Goal: Information Seeking & Learning: Understand process/instructions

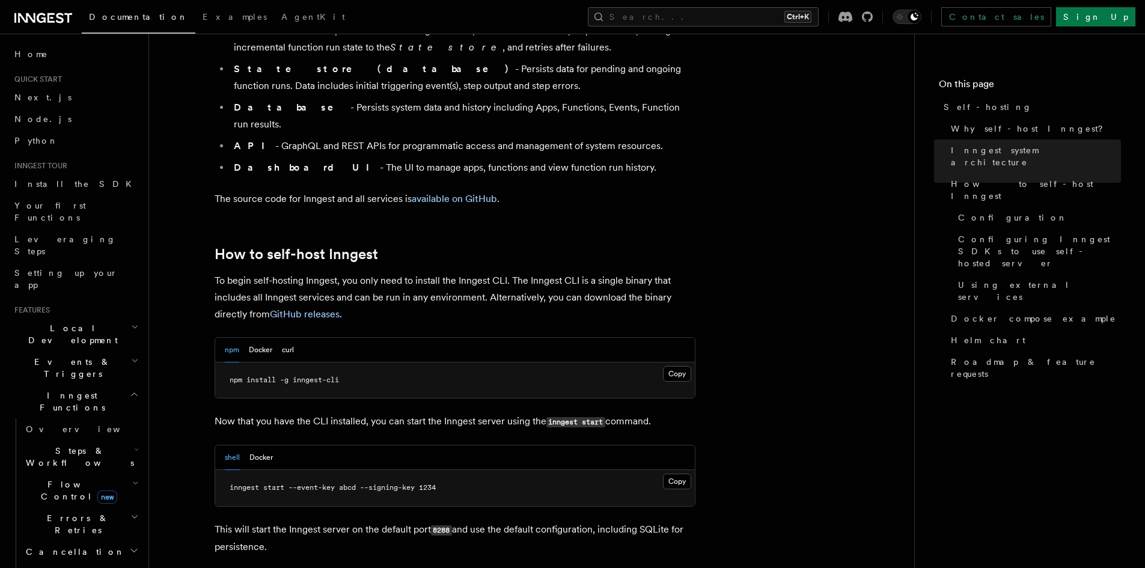
scroll to position [1022, 0]
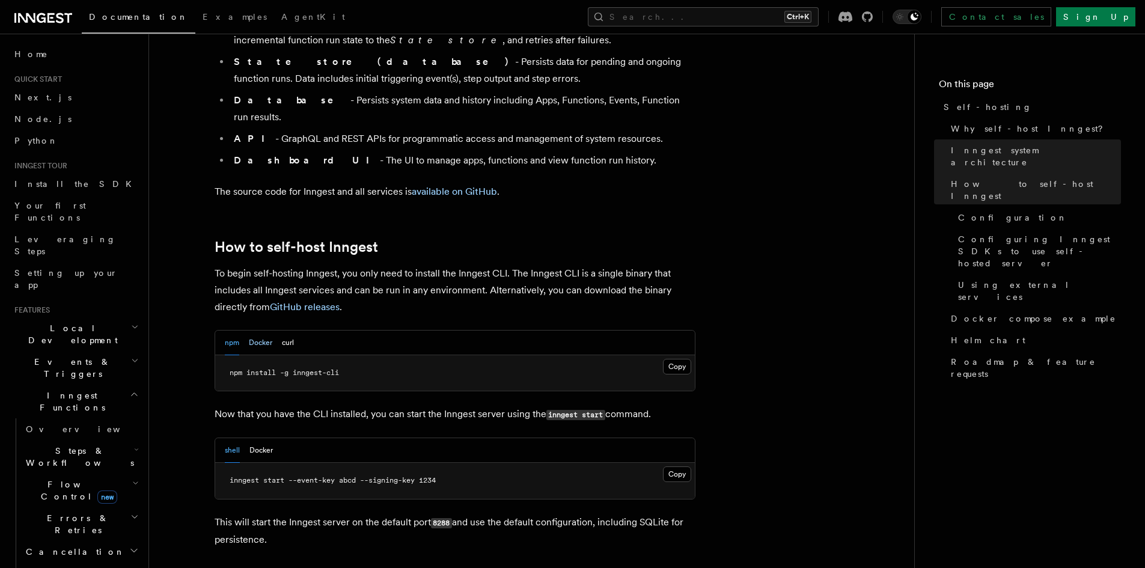
click at [253, 331] on button "Docker" at bounding box center [260, 343] width 23 height 25
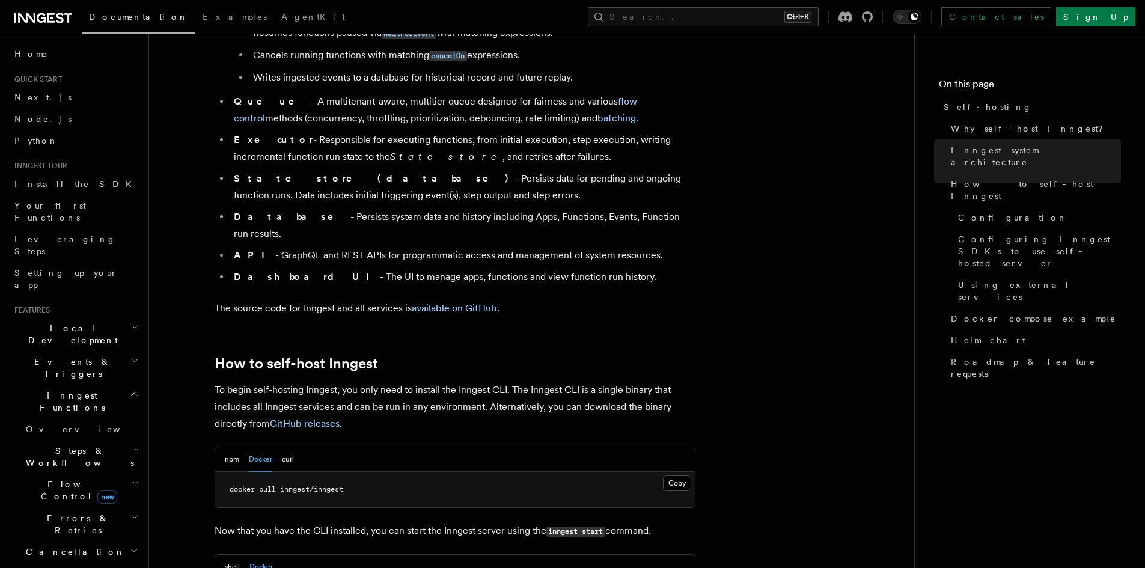
scroll to position [962, 0]
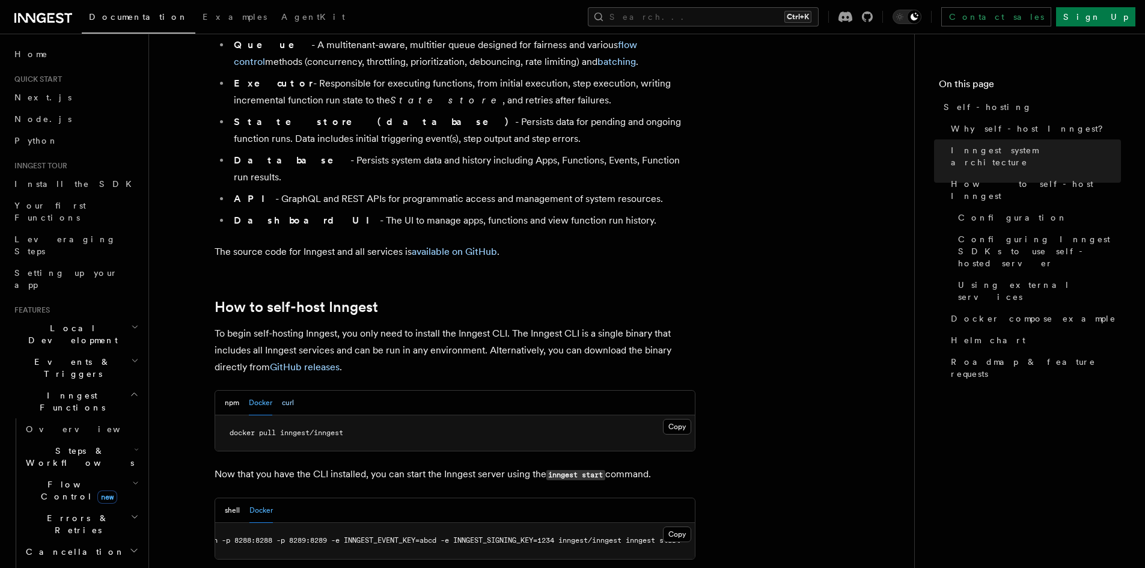
click at [283, 391] on button "curl" at bounding box center [288, 403] width 12 height 25
click at [230, 391] on button "npm" at bounding box center [232, 403] width 14 height 25
click at [266, 391] on button "Docker" at bounding box center [260, 403] width 23 height 25
click at [323, 536] on span "docker run -p 8288:8288 -p 8289:8289 -e INNGEST_EVENT_KEY=abcd -e INNGEST_SIGNI…" at bounding box center [482, 540] width 505 height 8
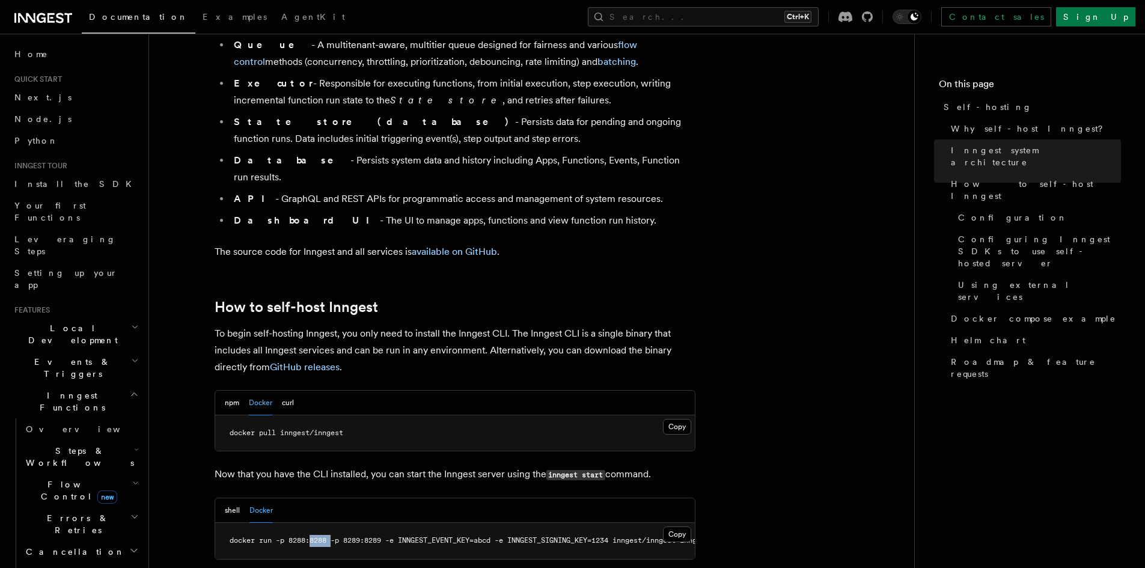
click at [323, 536] on span "docker run -p 8288:8288 -p 8289:8289 -e INNGEST_EVENT_KEY=abcd -e INNGEST_SIGNI…" at bounding box center [482, 540] width 505 height 8
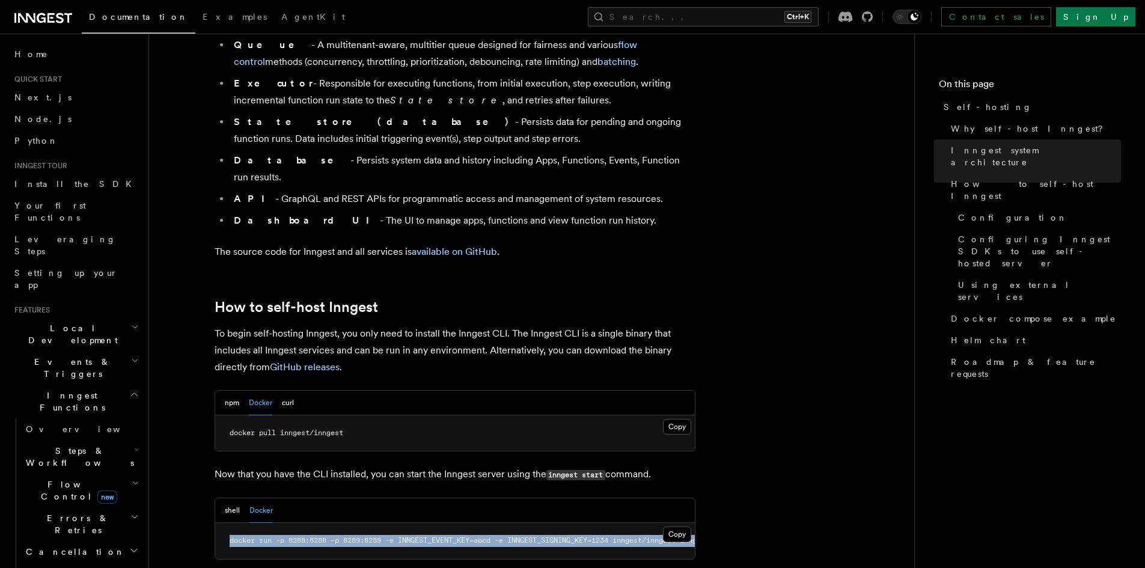
click at [323, 536] on span "docker run -p 8288:8288 -p 8289:8289 -e INNGEST_EVENT_KEY=abcd -e INNGEST_SIGNI…" at bounding box center [482, 540] width 505 height 8
copy article "docker run -p 8288:8288 -p 8289:8289 -e INNGEST_EVENT_KEY=abcd -e INNGEST_SIGNI…"
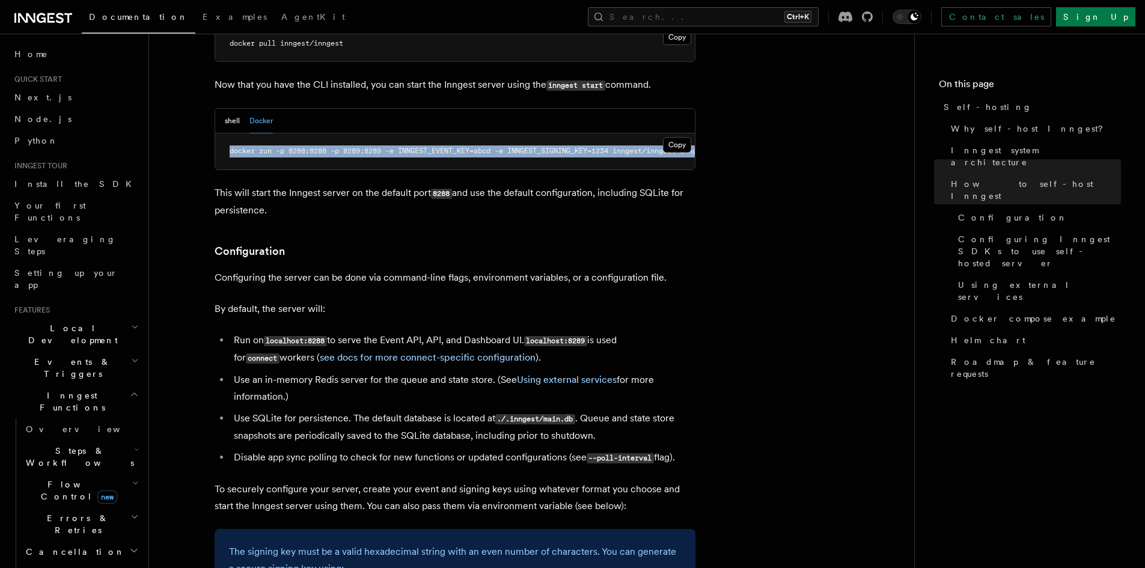
scroll to position [1383, 0]
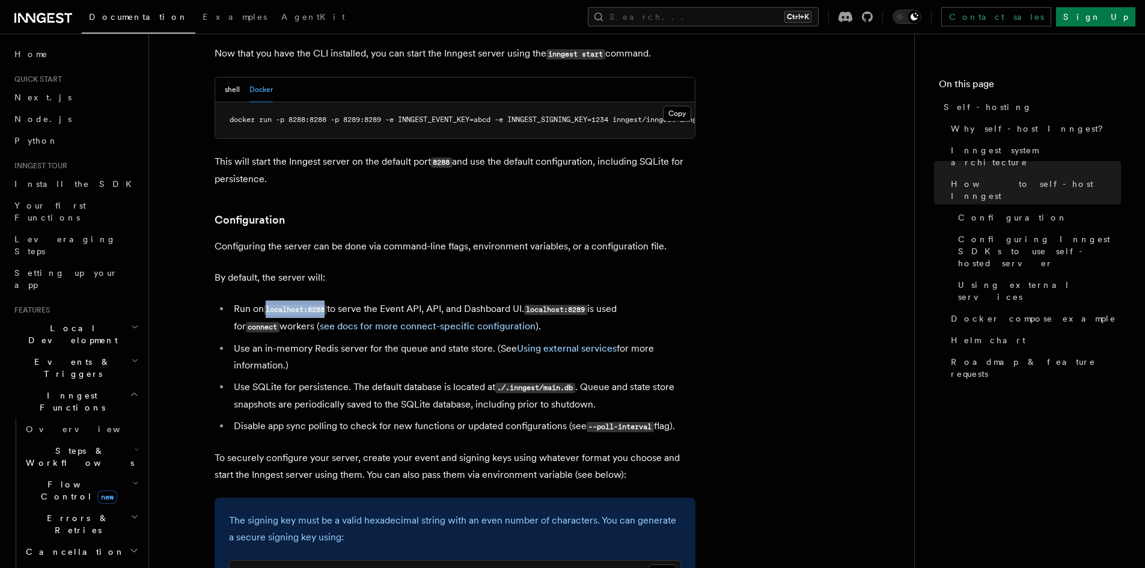
drag, startPoint x: 329, startPoint y: 283, endPoint x: 265, endPoint y: 283, distance: 64.3
click at [265, 301] on li "Run on localhost:8288 to serve the Event API, API, and Dashboard UI. localhost:…" at bounding box center [462, 318] width 465 height 35
drag, startPoint x: 533, startPoint y: 283, endPoint x: 594, endPoint y: 283, distance: 61.3
click at [587, 305] on code "localhost:8289" at bounding box center [555, 310] width 63 height 10
copy code "localhost:8289"
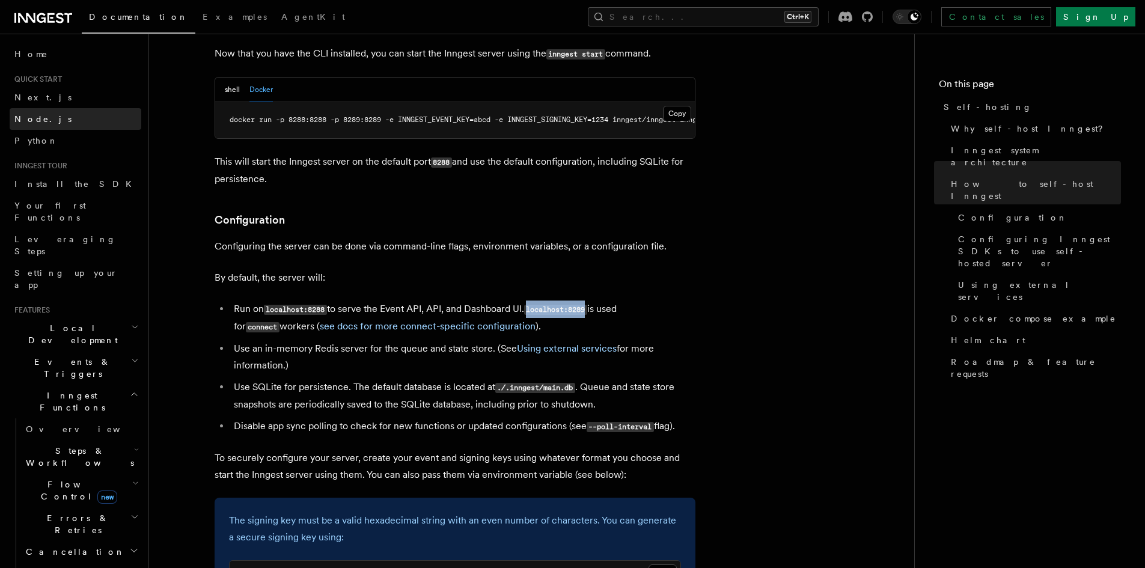
click at [47, 124] on link "Node.js" at bounding box center [76, 119] width 132 height 22
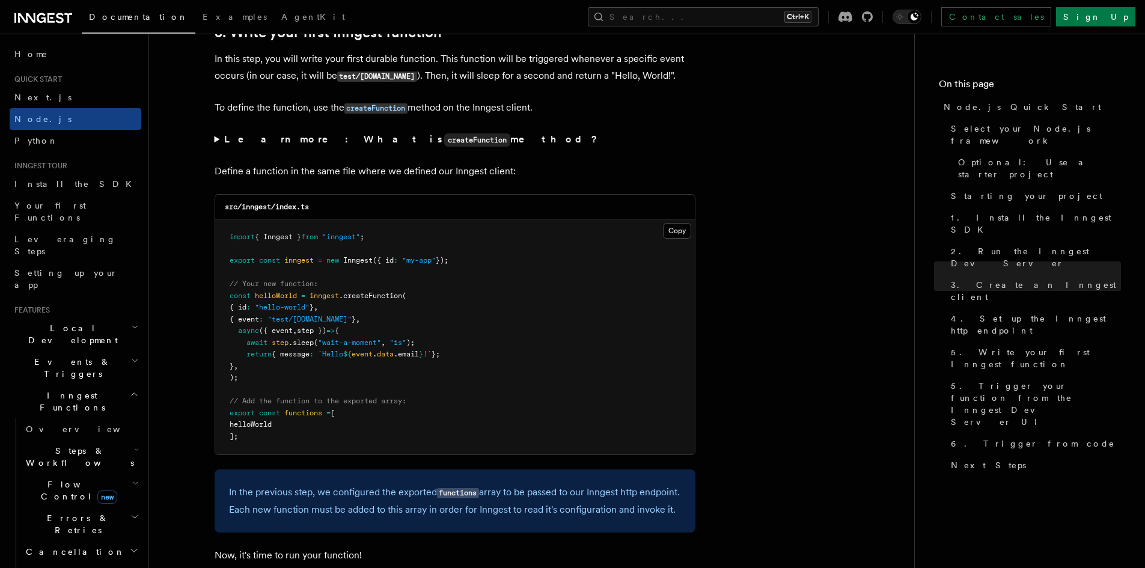
scroll to position [2285, 0]
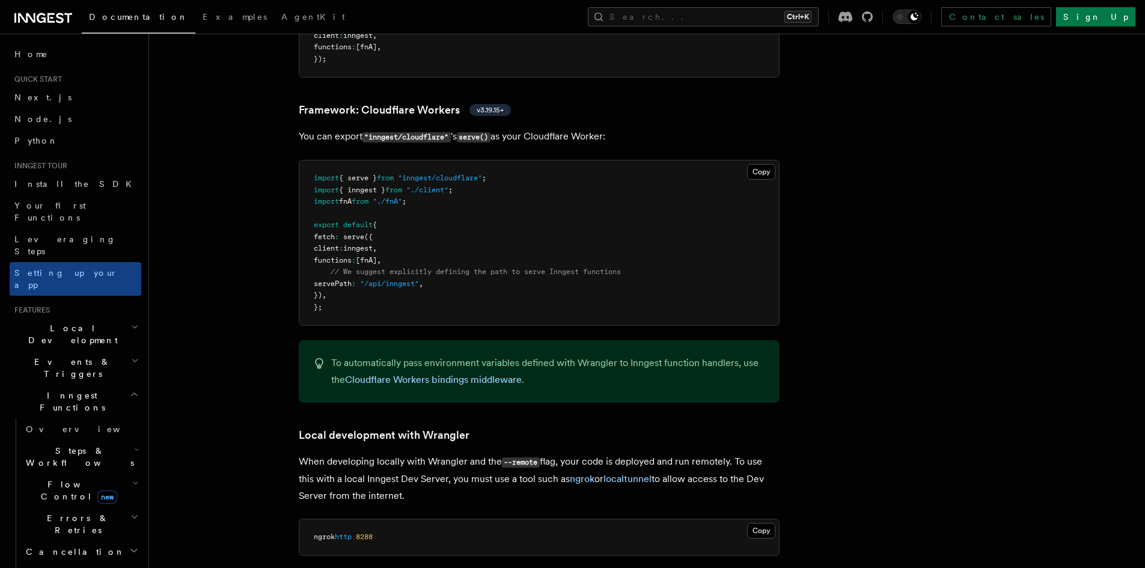
scroll to position [2104, 0]
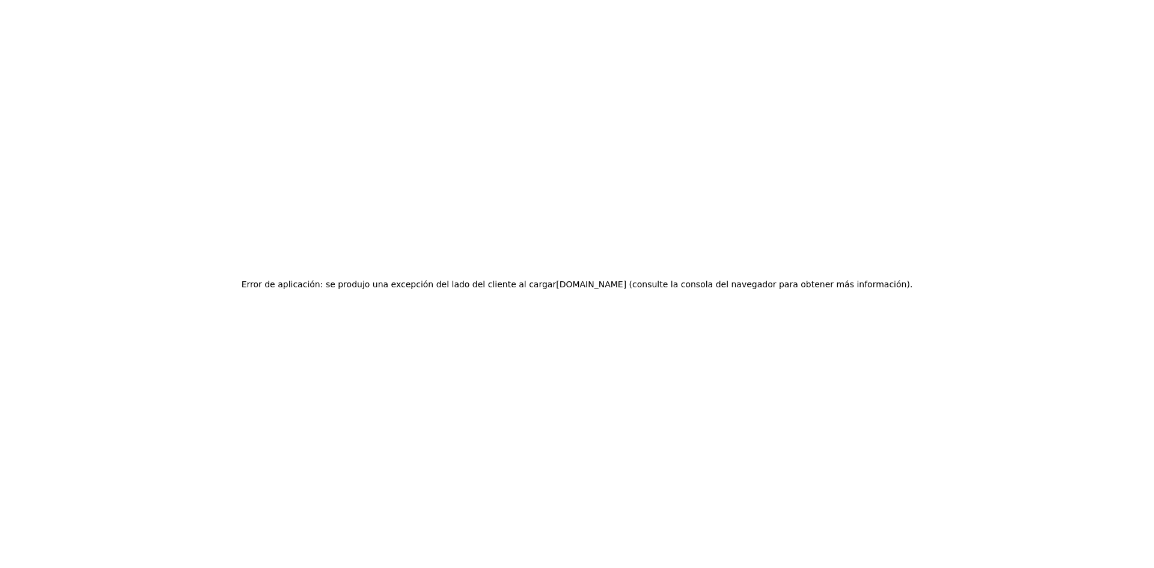
click at [562, 213] on div "Error de aplicación: se produjo una excepción del lado del cliente al cargar ww…" at bounding box center [577, 284] width 1154 height 568
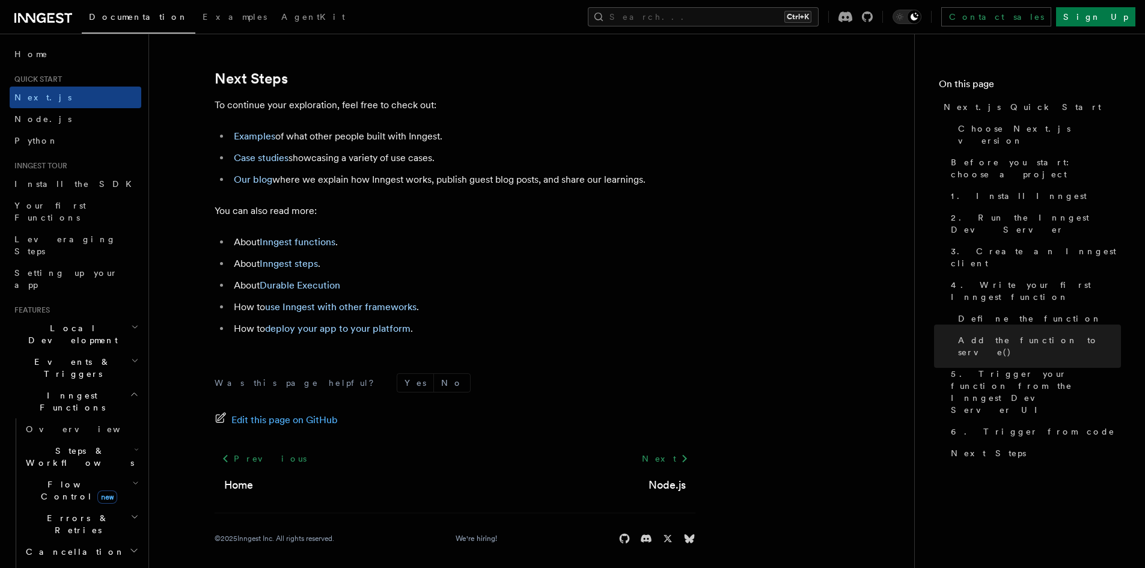
scroll to position [7515, 0]
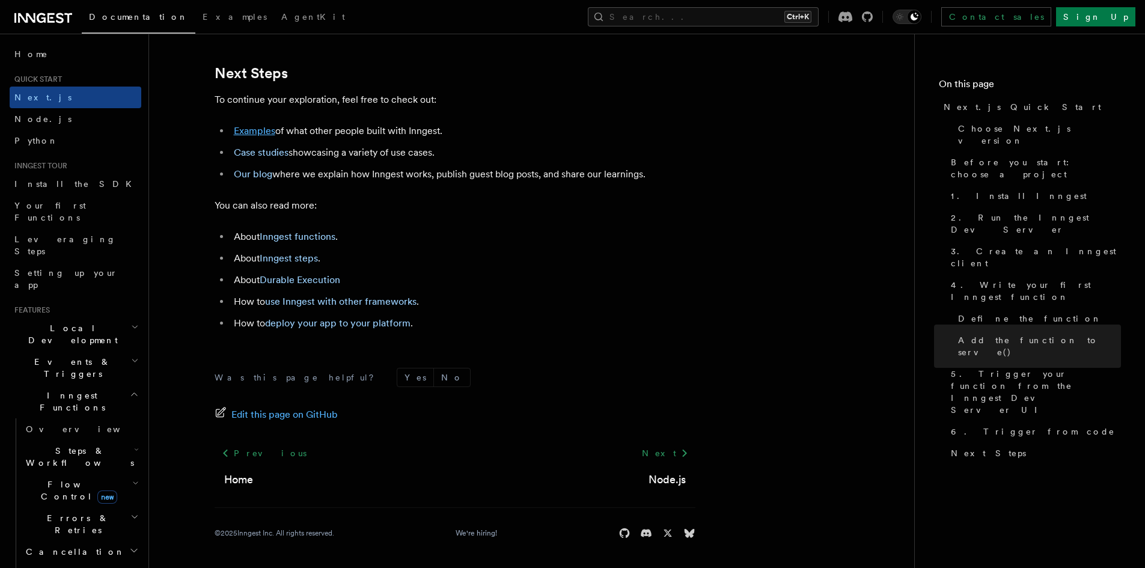
click at [259, 136] on link "Examples" at bounding box center [254, 130] width 41 height 11
click at [266, 157] on ul "Examples of what other people built with Inngest. Case studies showcasing a var…" at bounding box center [455, 153] width 481 height 60
click at [263, 158] on link "Case studies" at bounding box center [261, 152] width 55 height 11
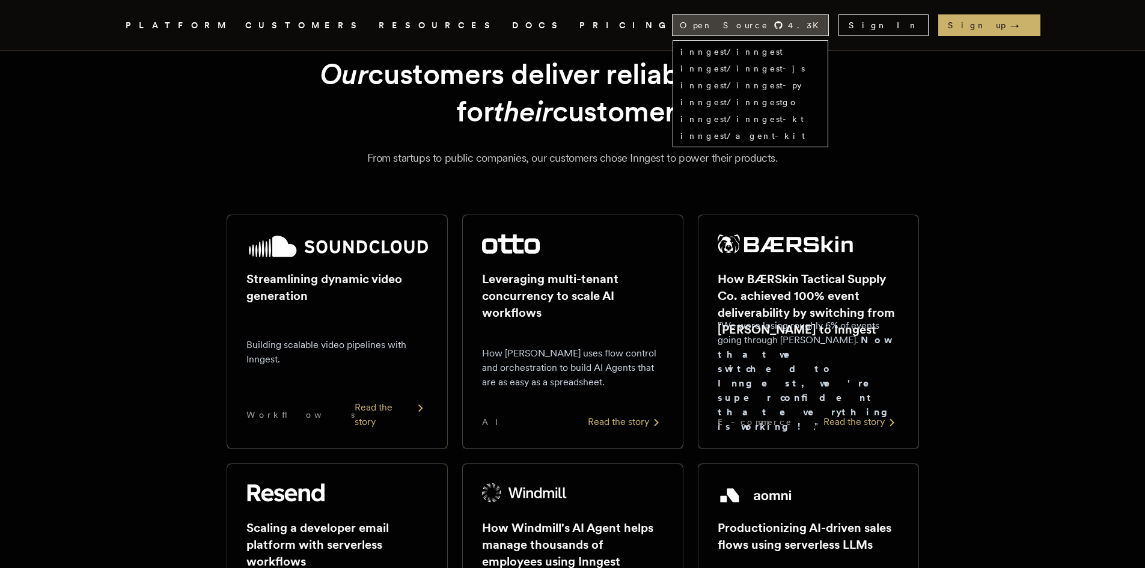
scroll to position [180, 0]
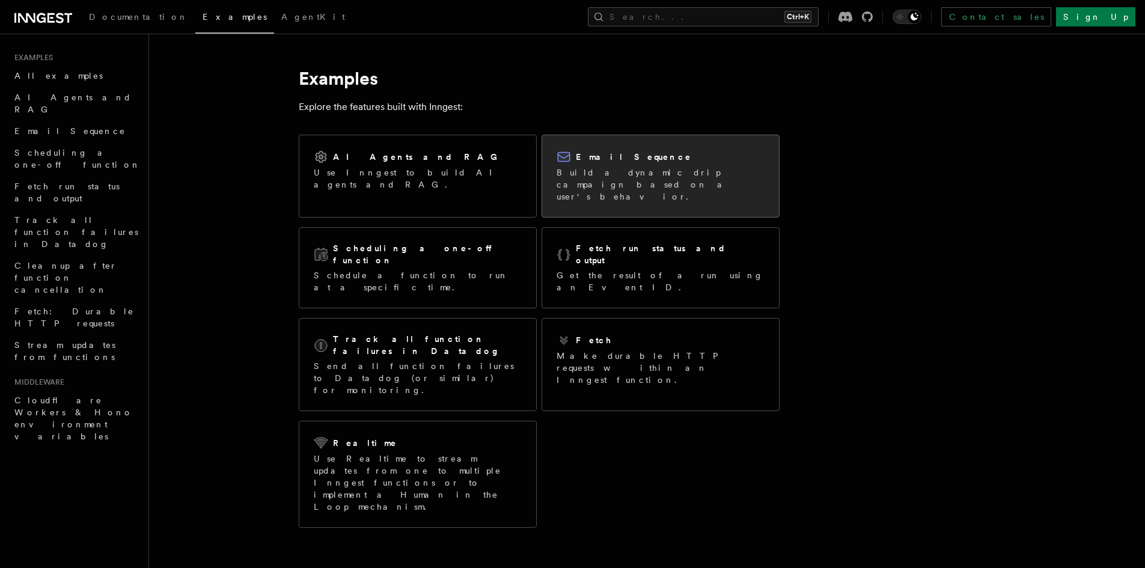
click at [661, 170] on p "Build a dynamic drip campaign based on a user's behavior." at bounding box center [661, 185] width 208 height 36
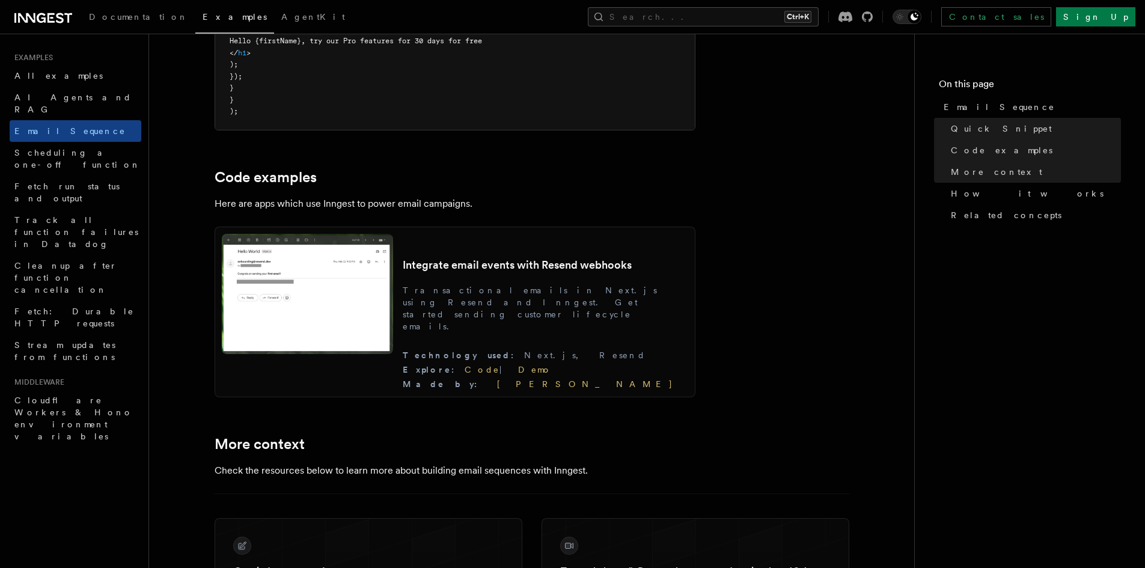
scroll to position [1022, 0]
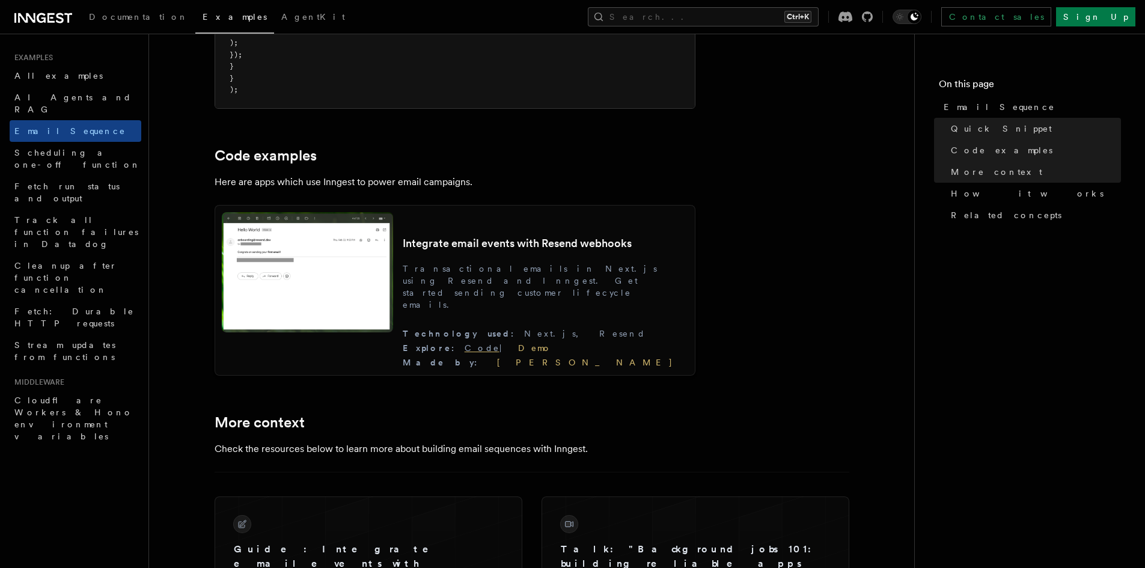
click at [500, 351] on link "Code" at bounding box center [482, 348] width 35 height 10
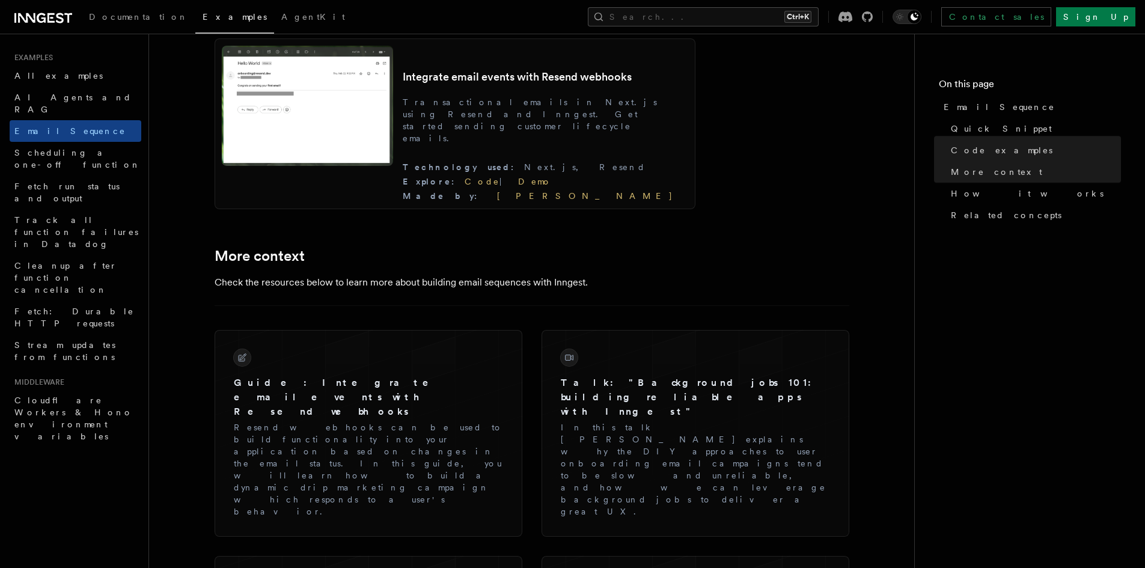
scroll to position [1202, 0]
